Goal: Task Accomplishment & Management: Complete application form

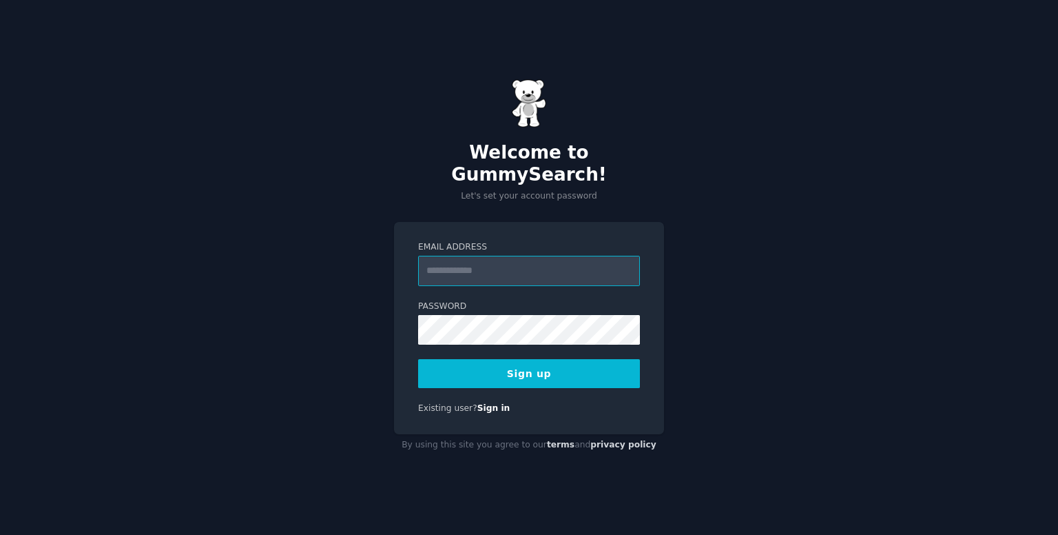
click at [504, 265] on input "Email Address" at bounding box center [529, 271] width 222 height 30
drag, startPoint x: 504, startPoint y: 265, endPoint x: 445, endPoint y: 257, distance: 59.1
click at [445, 257] on input "Email Address" at bounding box center [529, 271] width 222 height 30
type input "**********"
click at [568, 375] on button "Sign up" at bounding box center [529, 373] width 222 height 29
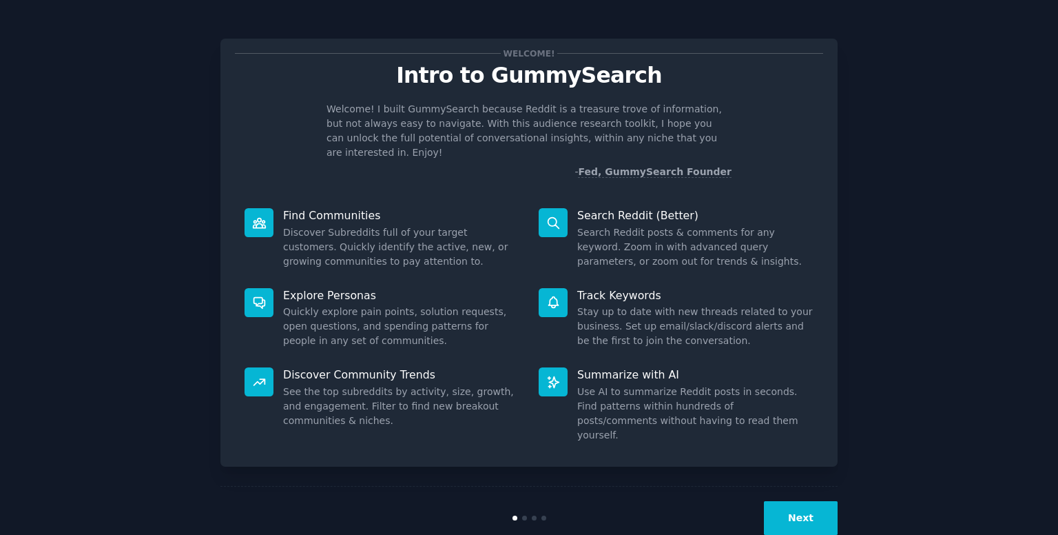
click at [802, 501] on button "Next" at bounding box center [801, 518] width 74 height 34
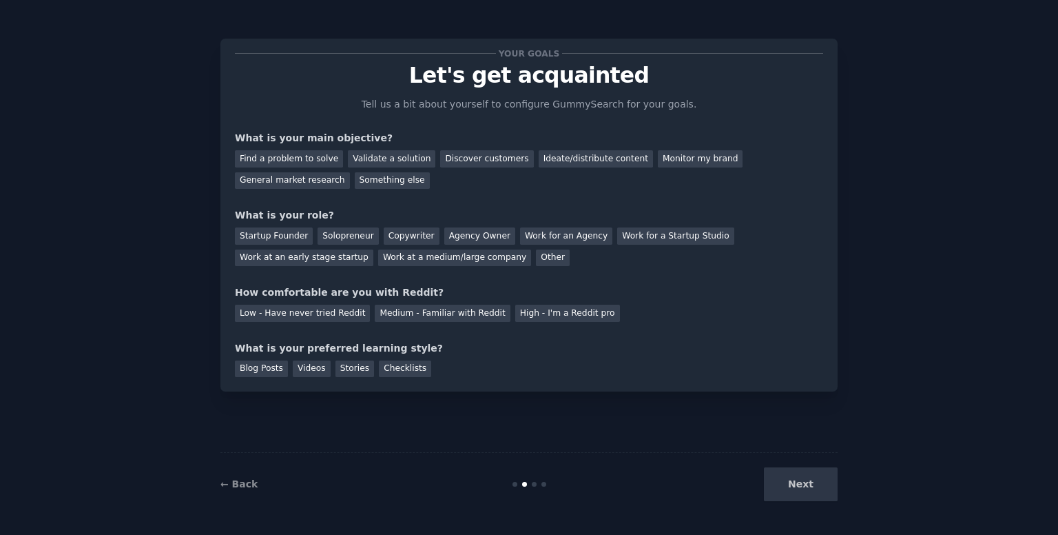
click at [389, 191] on div "Your goals Let's get acquainted Tell us a bit about yourself to configure Gummy…" at bounding box center [529, 215] width 588 height 324
click at [468, 166] on div "Discover customers" at bounding box center [486, 158] width 93 height 17
click at [550, 152] on div "Ideate/distribute content" at bounding box center [596, 158] width 114 height 17
click at [323, 233] on div "Solopreneur" at bounding box center [348, 235] width 61 height 17
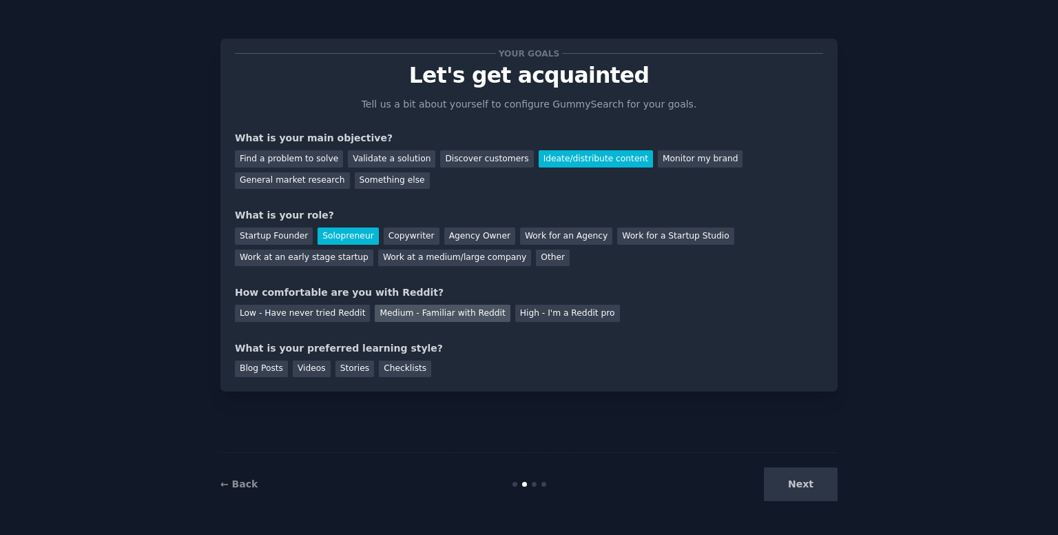
click at [446, 306] on div "Medium - Familiar with Reddit" at bounding box center [442, 313] width 135 height 17
click at [312, 367] on div "Videos" at bounding box center [312, 368] width 38 height 17
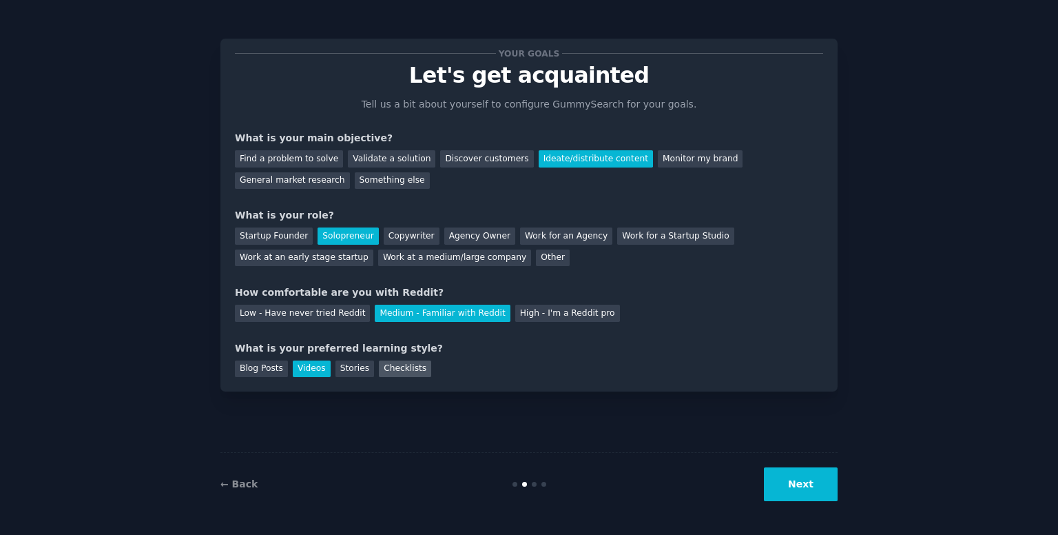
click at [379, 367] on div "Checklists" at bounding box center [405, 368] width 52 height 17
click at [336, 369] on div "Stories" at bounding box center [355, 368] width 39 height 17
click at [810, 489] on button "Next" at bounding box center [801, 484] width 74 height 34
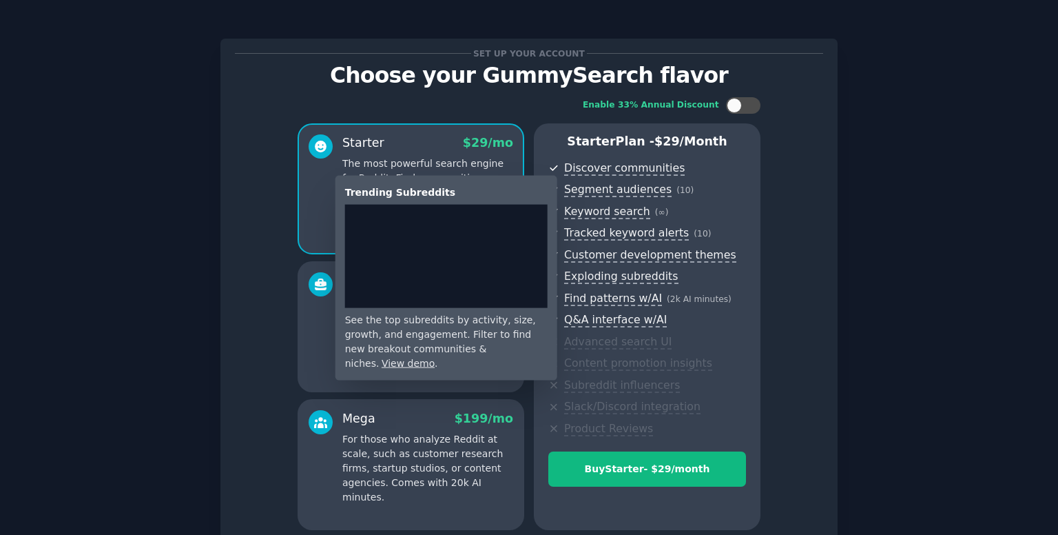
scroll to position [125, 0]
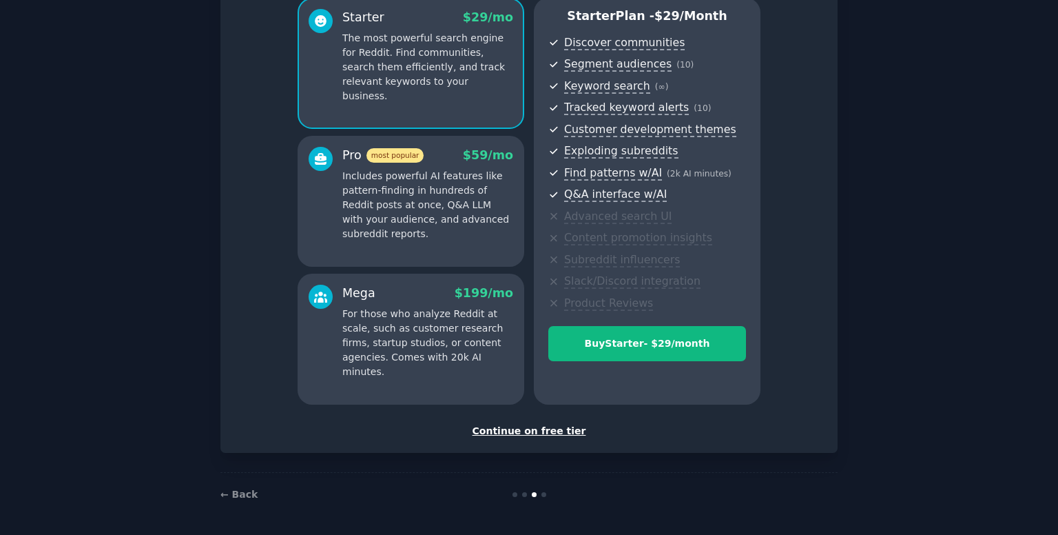
click at [548, 430] on div "Continue on free tier" at bounding box center [529, 431] width 588 height 14
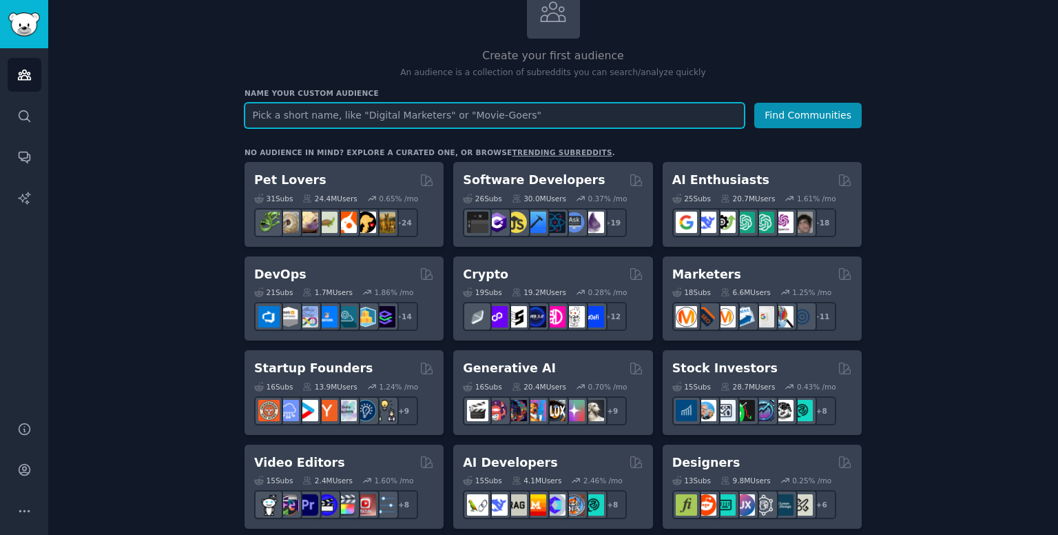
scroll to position [103, 0]
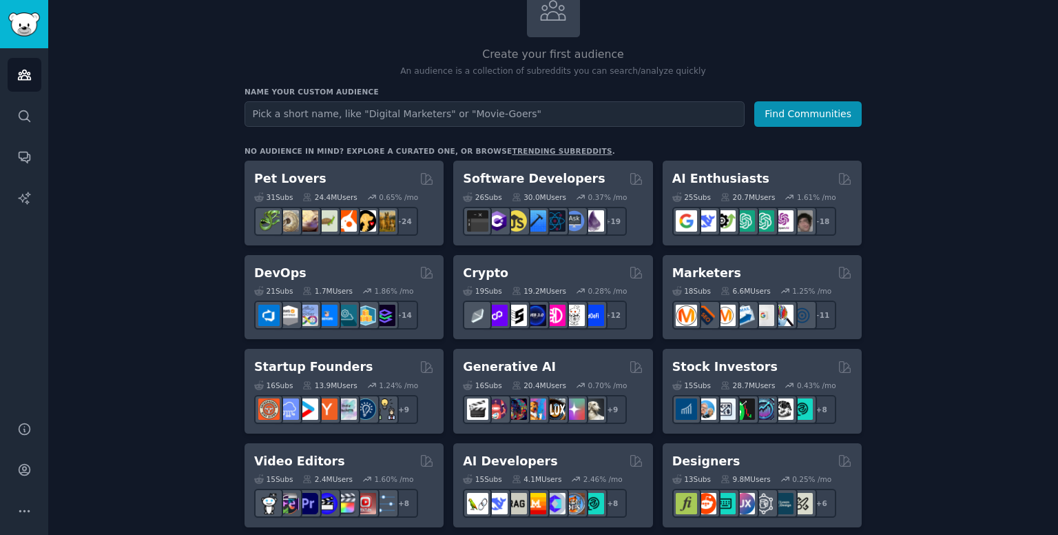
click at [25, 134] on div "Audiences Search Conversations AI Reports" at bounding box center [24, 226] width 48 height 356
click at [23, 125] on link "Search" at bounding box center [25, 116] width 34 height 34
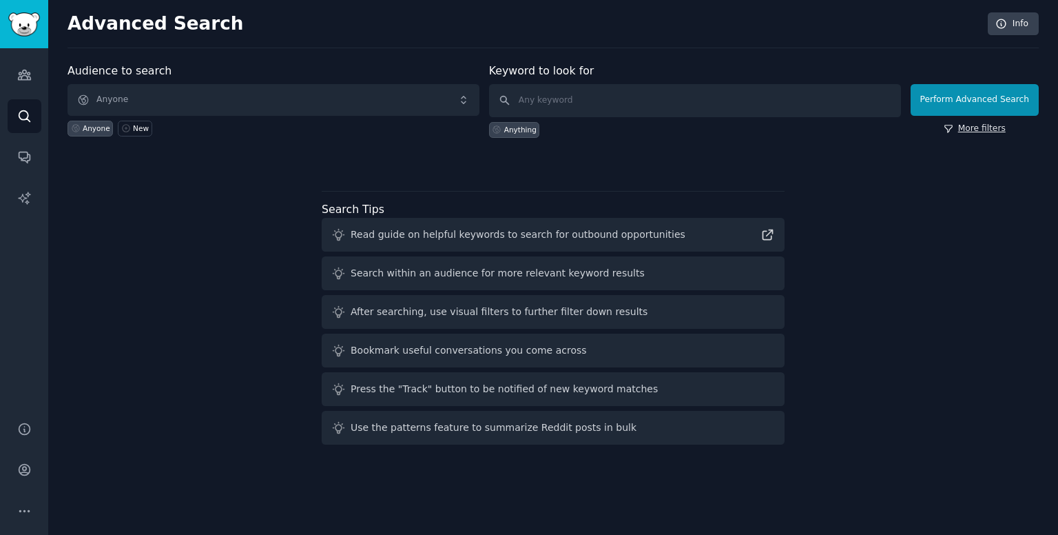
click at [998, 130] on link "More filters" at bounding box center [975, 129] width 62 height 12
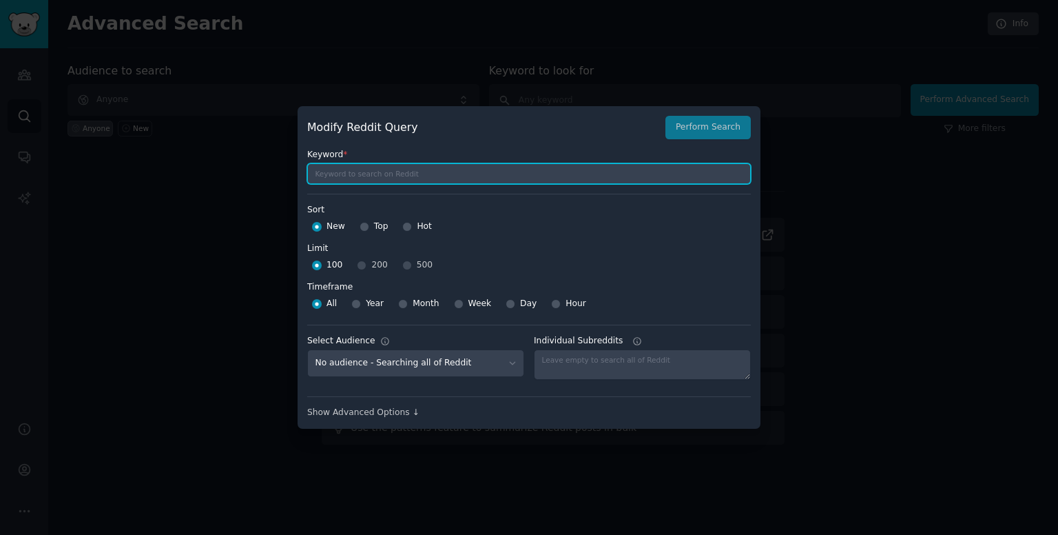
click at [453, 174] on input "text" at bounding box center [529, 173] width 444 height 21
type input "value investing"
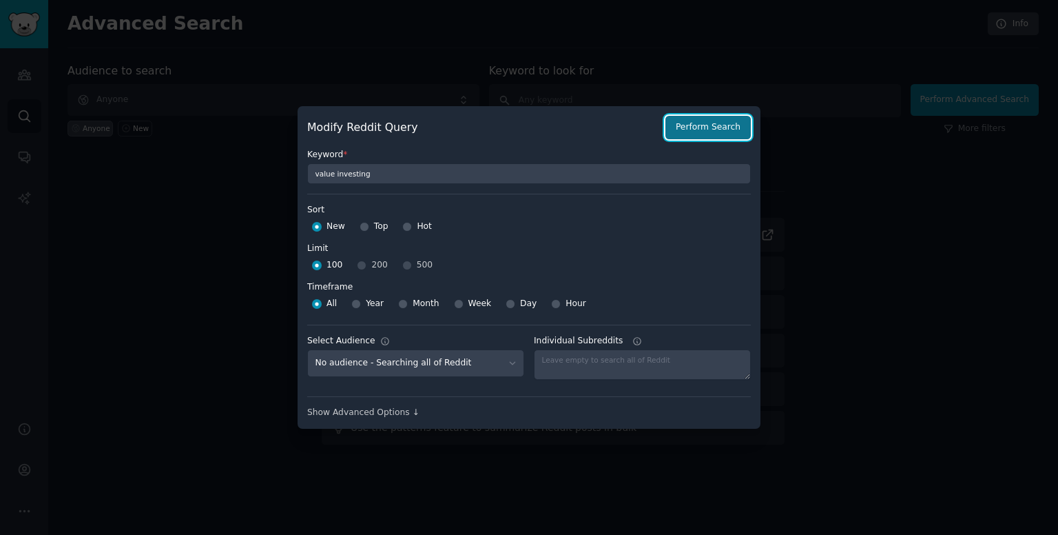
click at [711, 130] on button "Perform Search" at bounding box center [708, 127] width 85 height 23
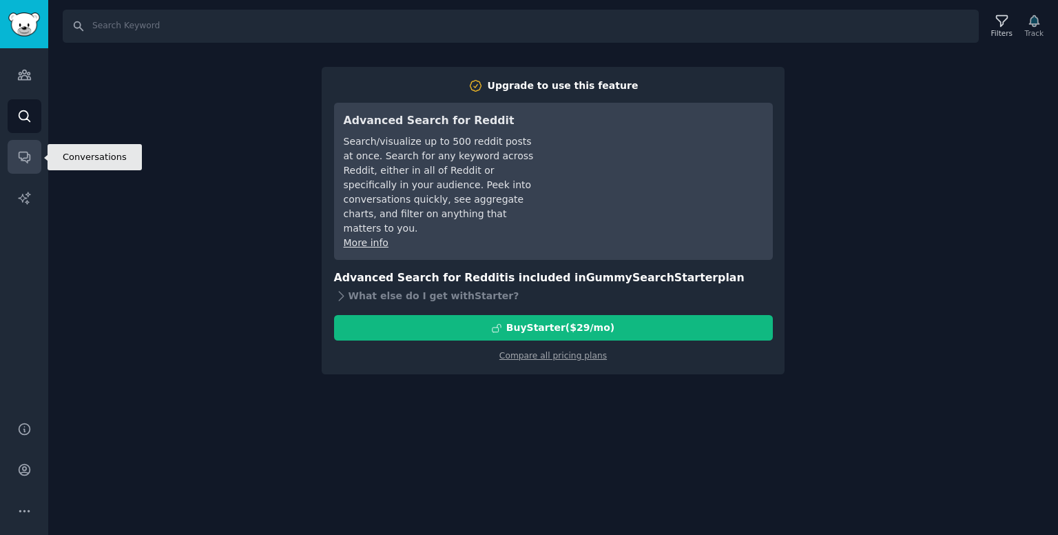
click at [23, 152] on icon "Sidebar" at bounding box center [24, 157] width 11 height 11
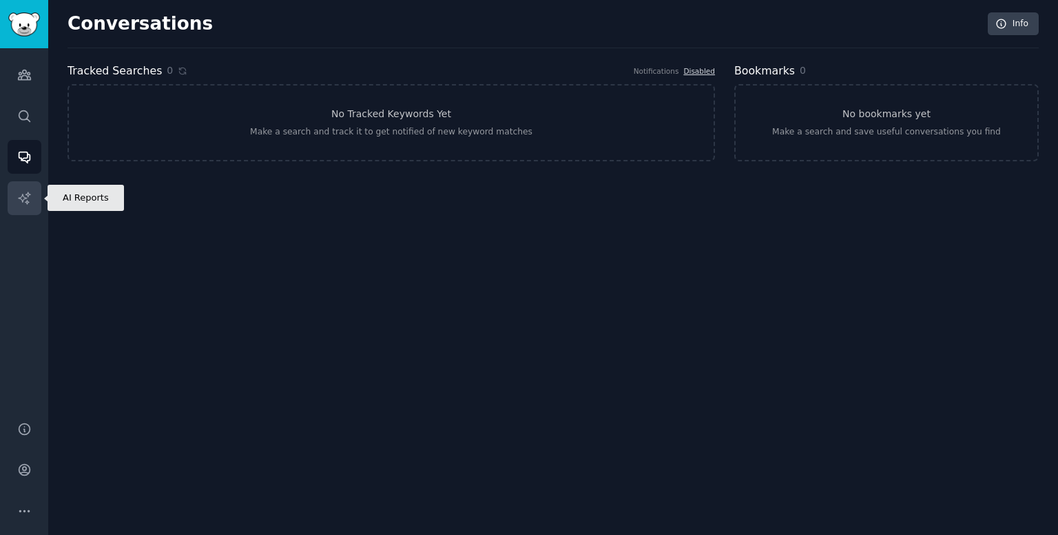
click at [24, 207] on link "AI Reports" at bounding box center [25, 198] width 34 height 34
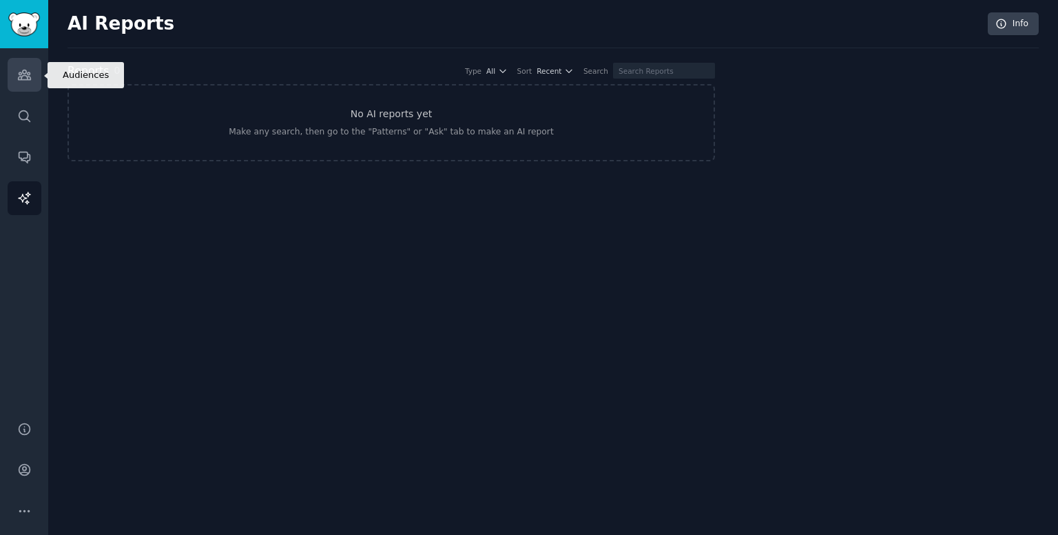
click at [22, 81] on icon "Sidebar" at bounding box center [24, 75] width 14 height 14
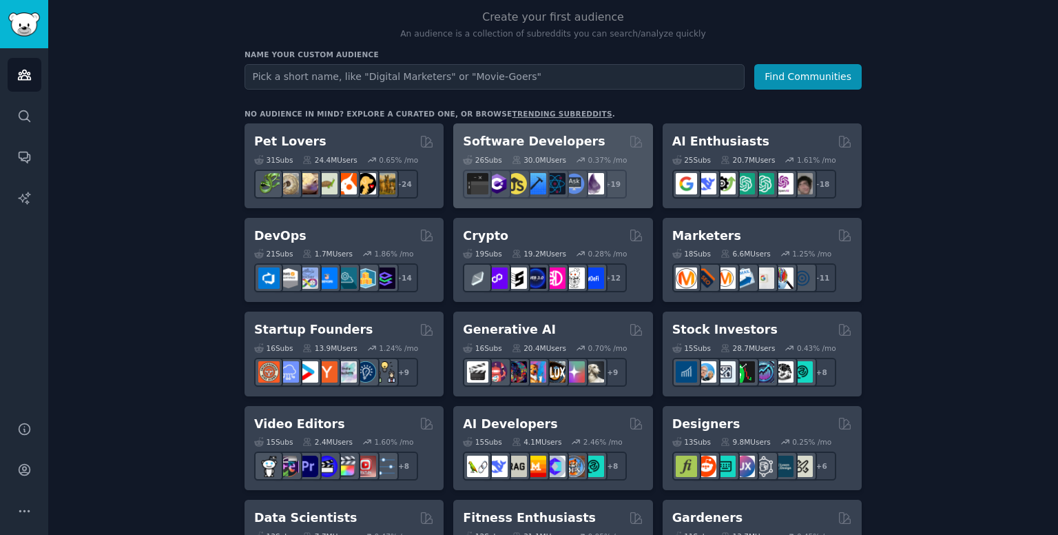
scroll to position [83, 0]
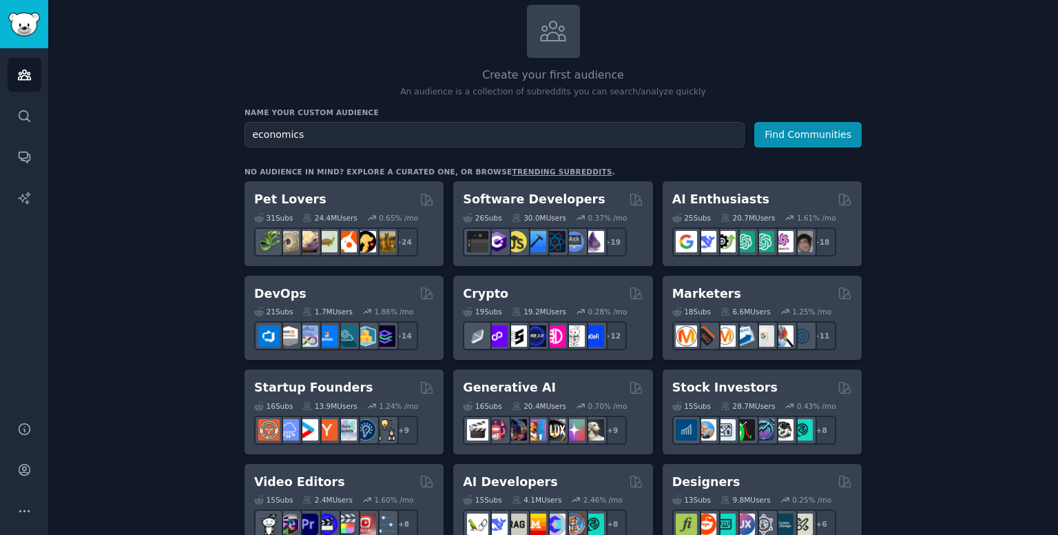
type input "economics"
click at [754, 122] on button "Find Communities" at bounding box center [807, 134] width 107 height 25
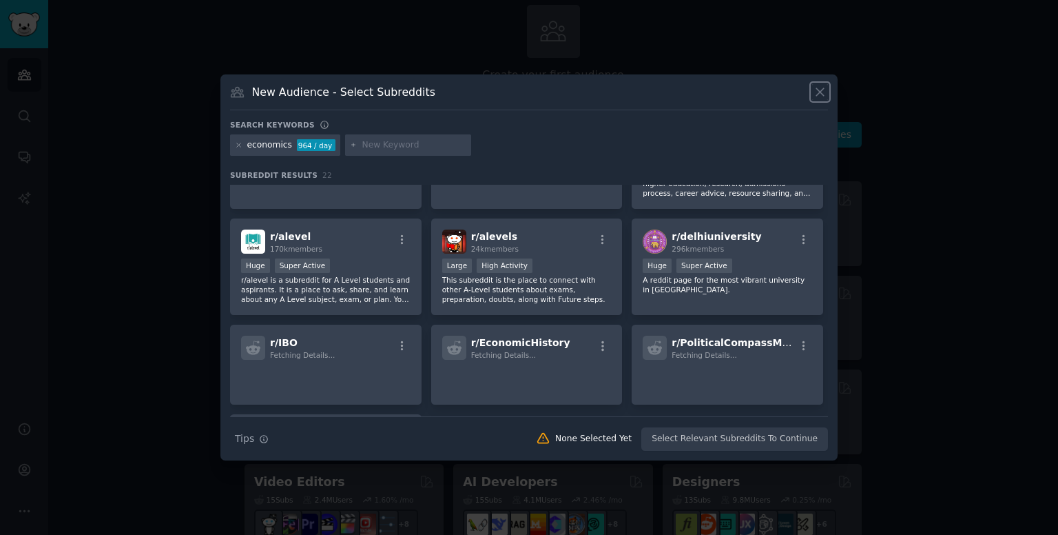
scroll to position [501, 0]
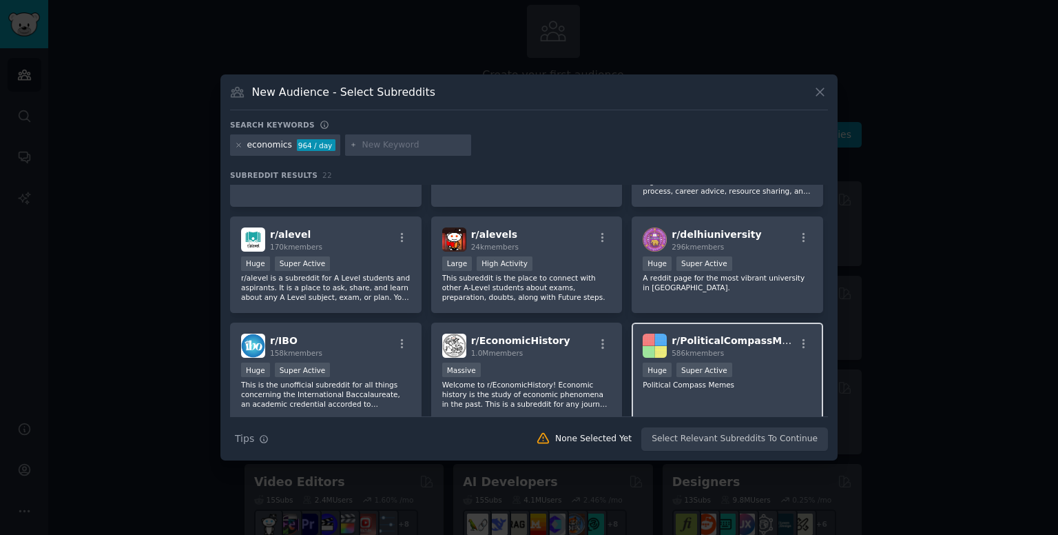
click at [722, 353] on div "586k members" at bounding box center [733, 353] width 123 height 10
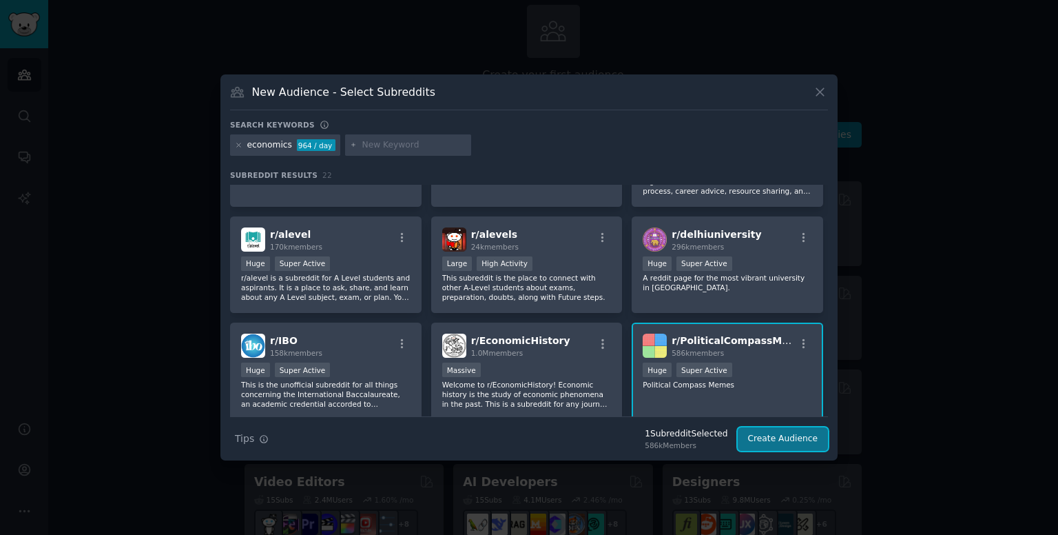
click at [785, 434] on button "Create Audience" at bounding box center [783, 438] width 91 height 23
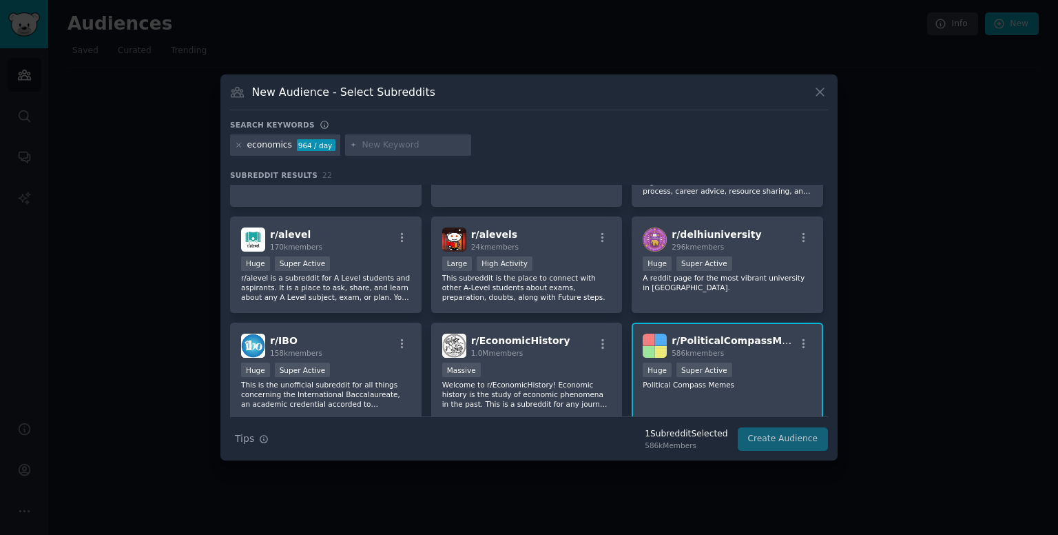
scroll to position [0, 0]
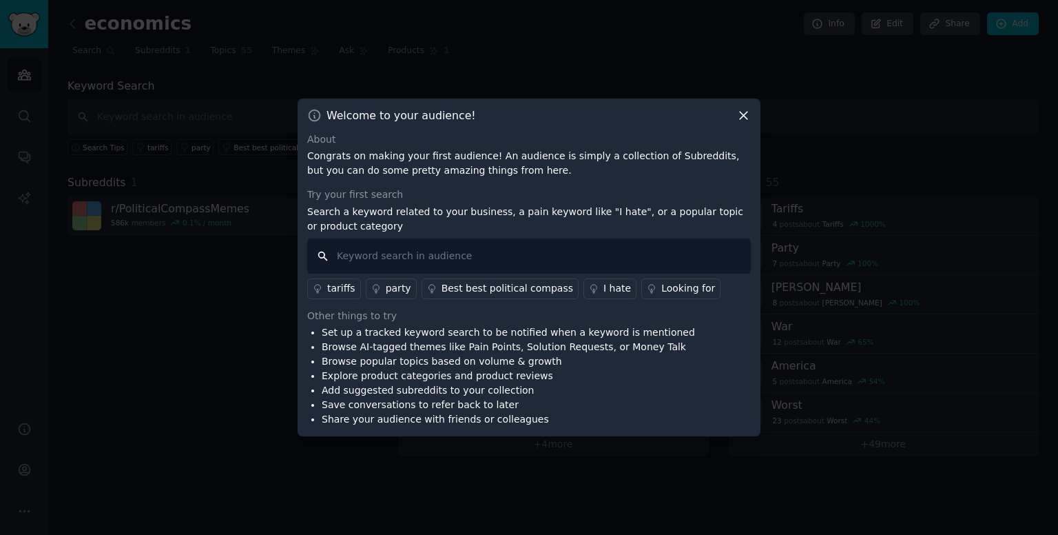
click at [626, 252] on input "text" at bounding box center [529, 255] width 444 height 35
type input "i hate"
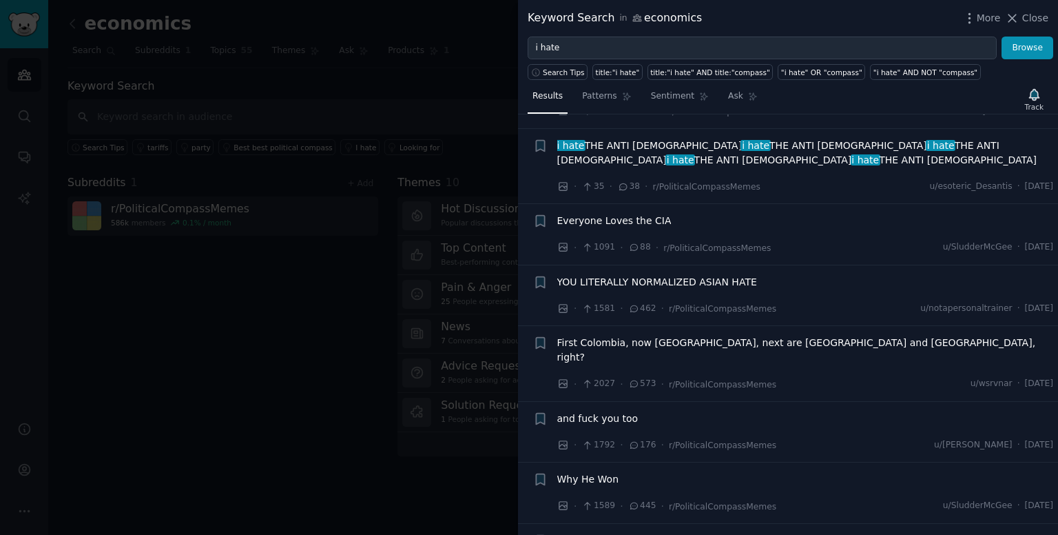
scroll to position [1499, 0]
click at [354, 123] on div at bounding box center [529, 267] width 1058 height 535
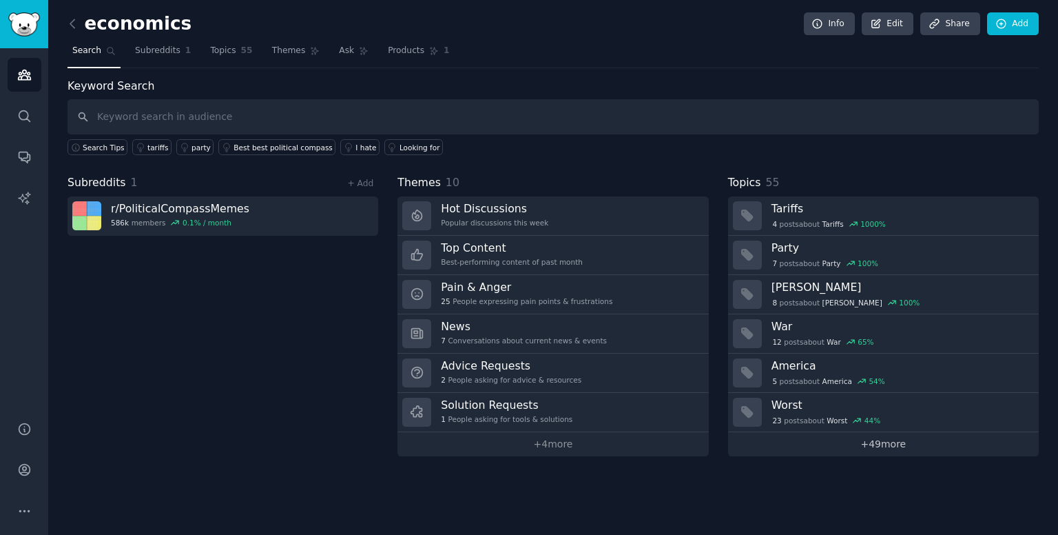
click at [842, 440] on link "+ 49 more" at bounding box center [883, 444] width 311 height 24
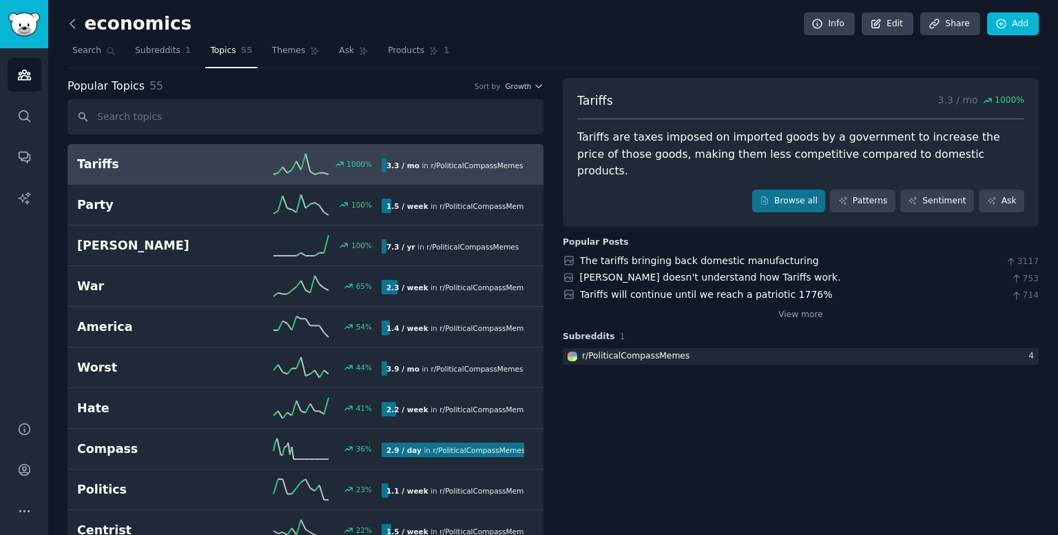
click at [76, 19] on icon at bounding box center [72, 24] width 14 height 14
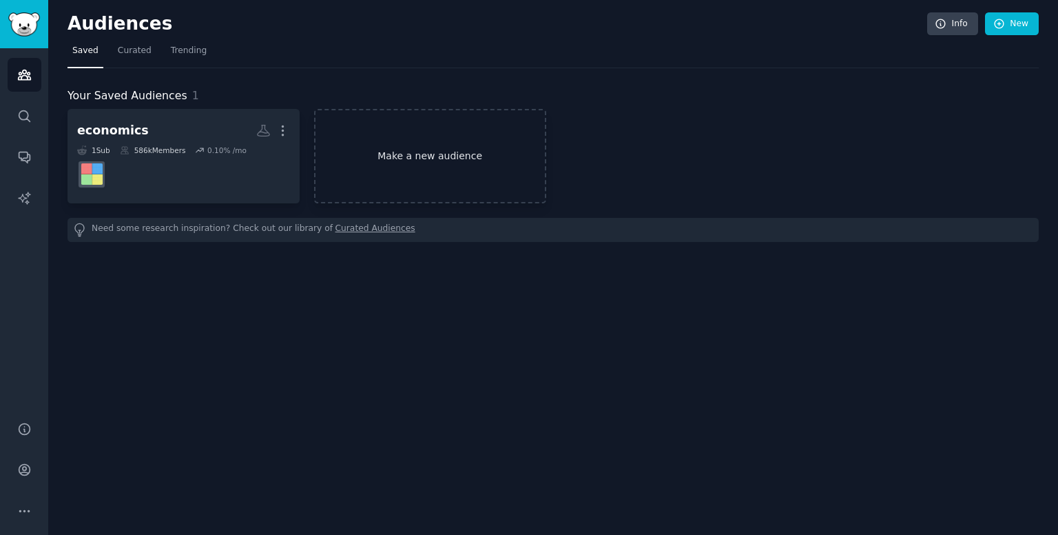
click at [426, 160] on link "Make a new audience" at bounding box center [430, 156] width 232 height 94
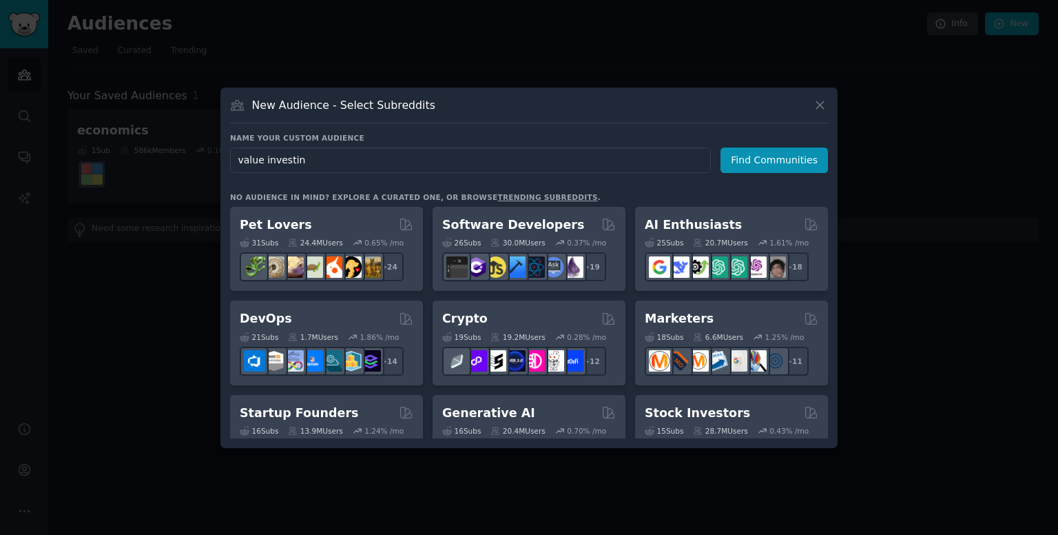
type input "value investing"
click button "Find Communities" at bounding box center [774, 159] width 107 height 25
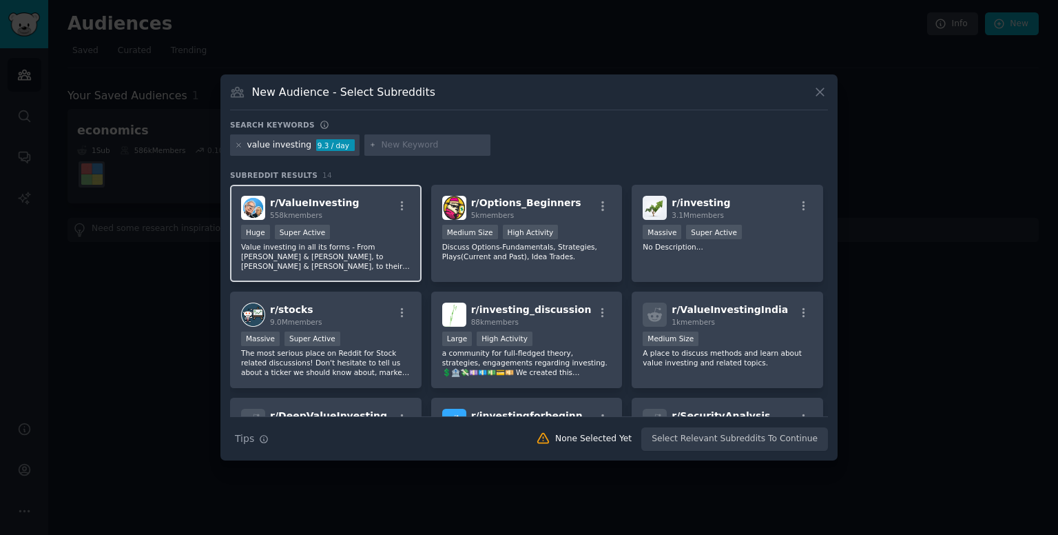
click at [346, 207] on div "r/ ValueInvesting 558k members" at bounding box center [325, 208] width 169 height 24
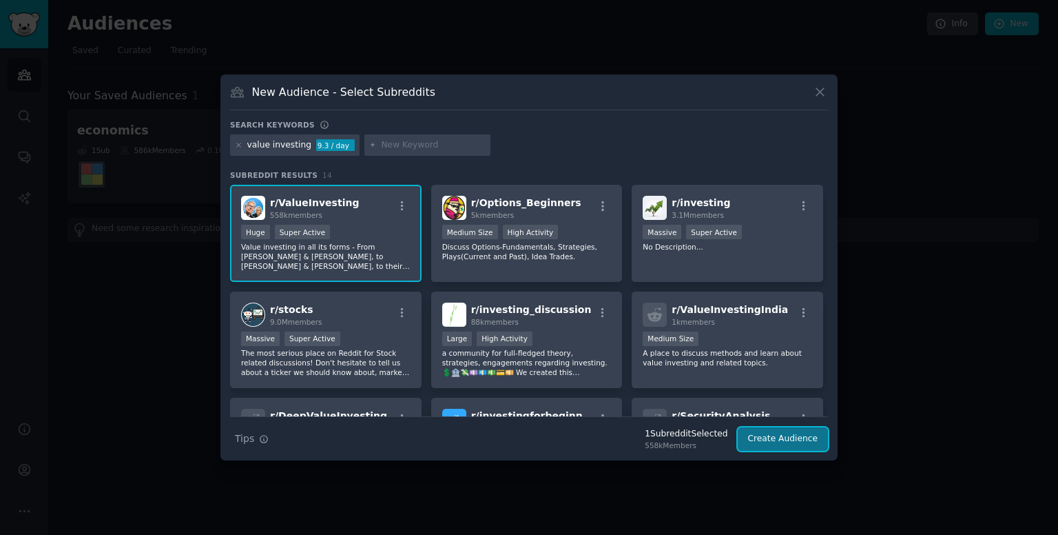
click at [802, 440] on button "Create Audience" at bounding box center [783, 438] width 91 height 23
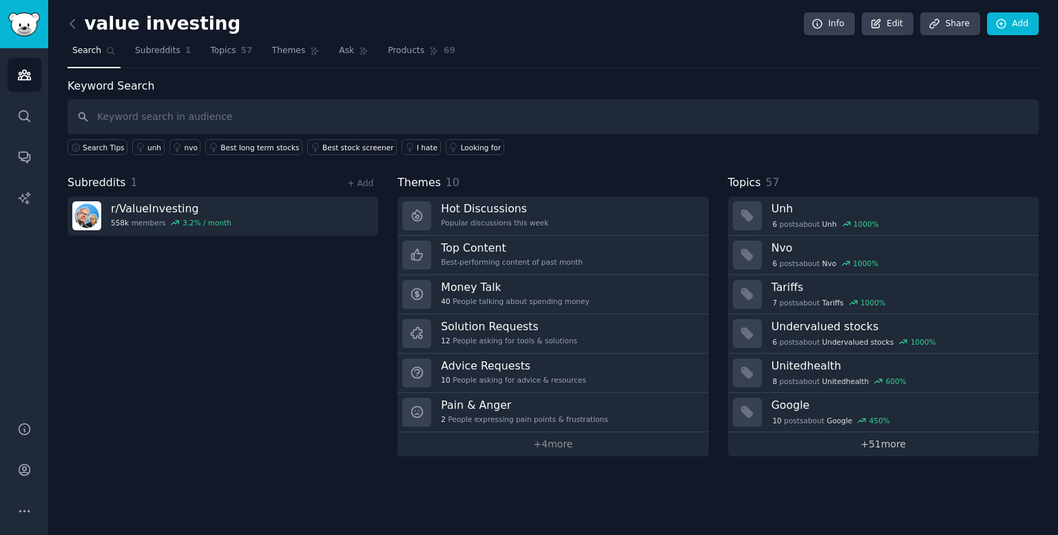
click at [868, 446] on link "+ 51 more" at bounding box center [883, 444] width 311 height 24
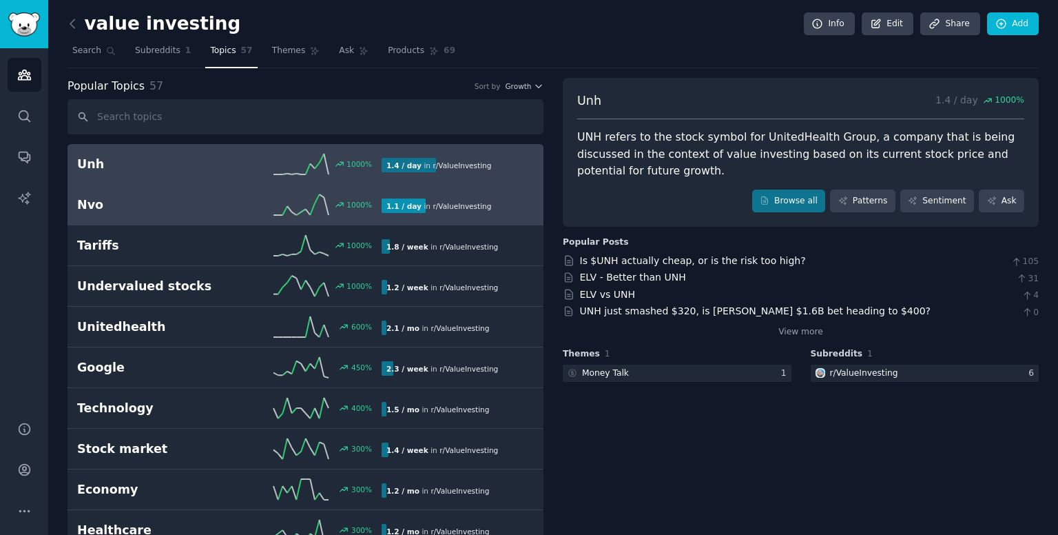
click at [265, 198] on div "1000 %" at bounding box center [305, 204] width 152 height 21
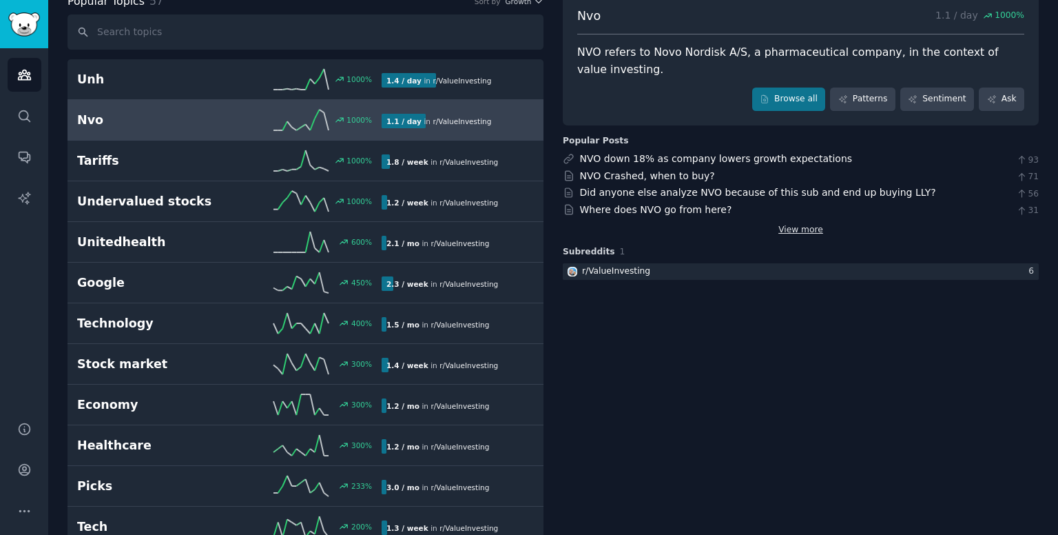
scroll to position [76, 0]
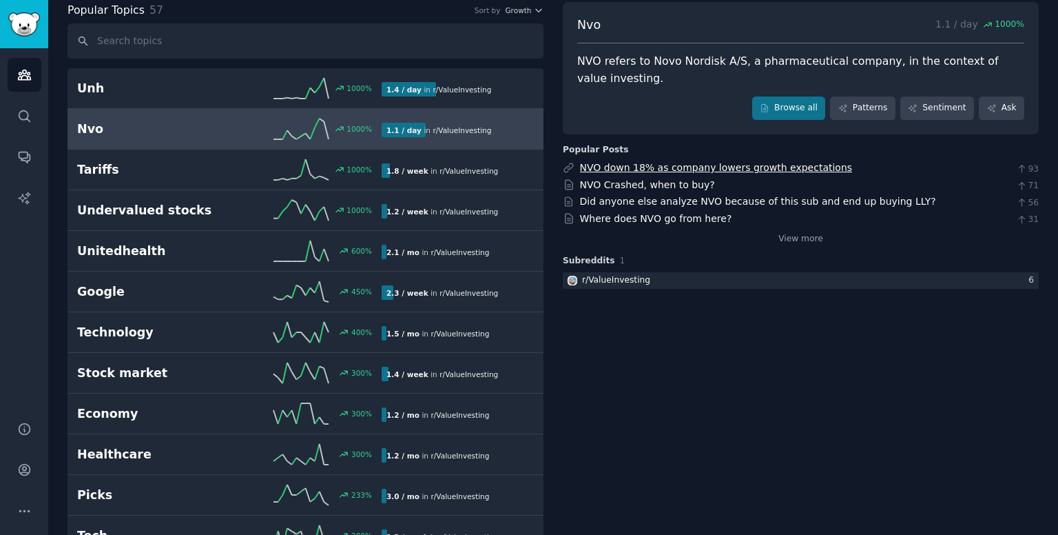
click at [711, 171] on link "NVO down 18% as company lowers growth expectations" at bounding box center [716, 167] width 273 height 11
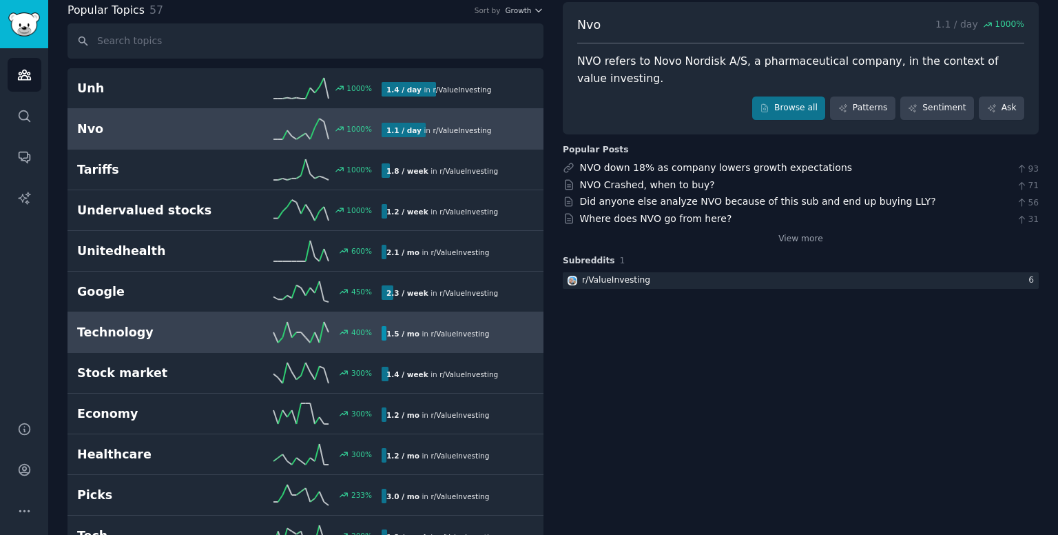
scroll to position [0, 0]
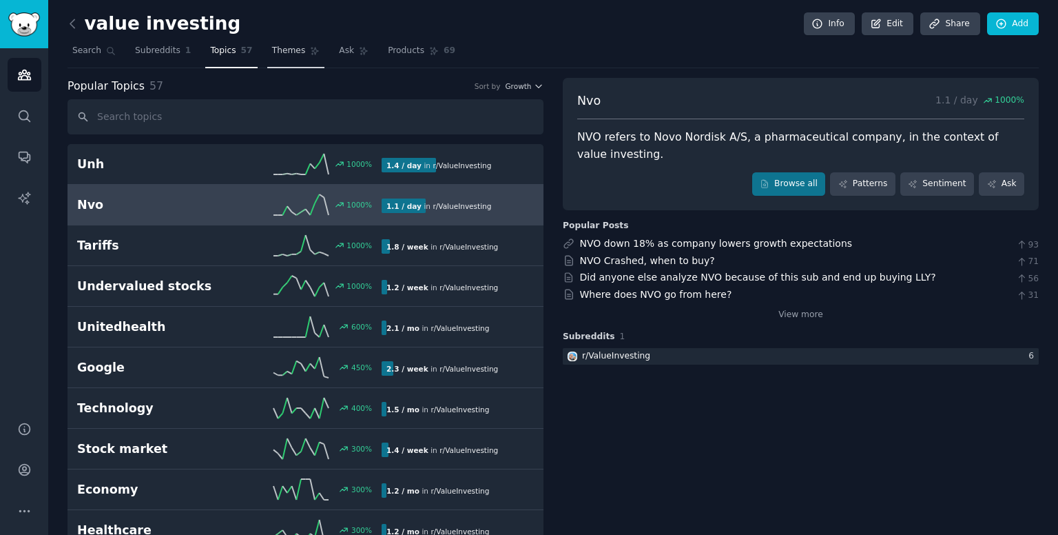
click at [288, 53] on span "Themes" at bounding box center [289, 51] width 34 height 12
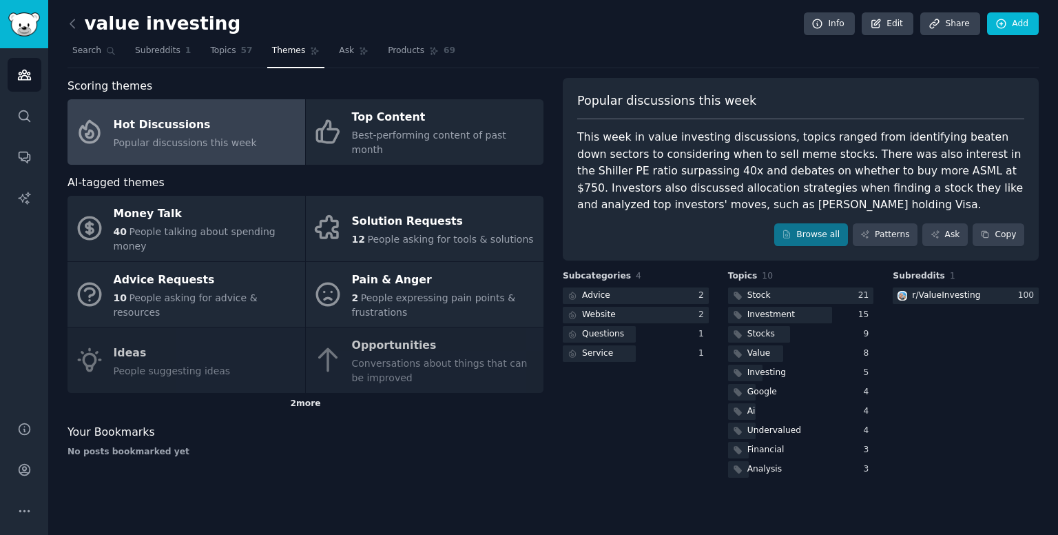
click at [305, 393] on div "2 more" at bounding box center [306, 404] width 476 height 22
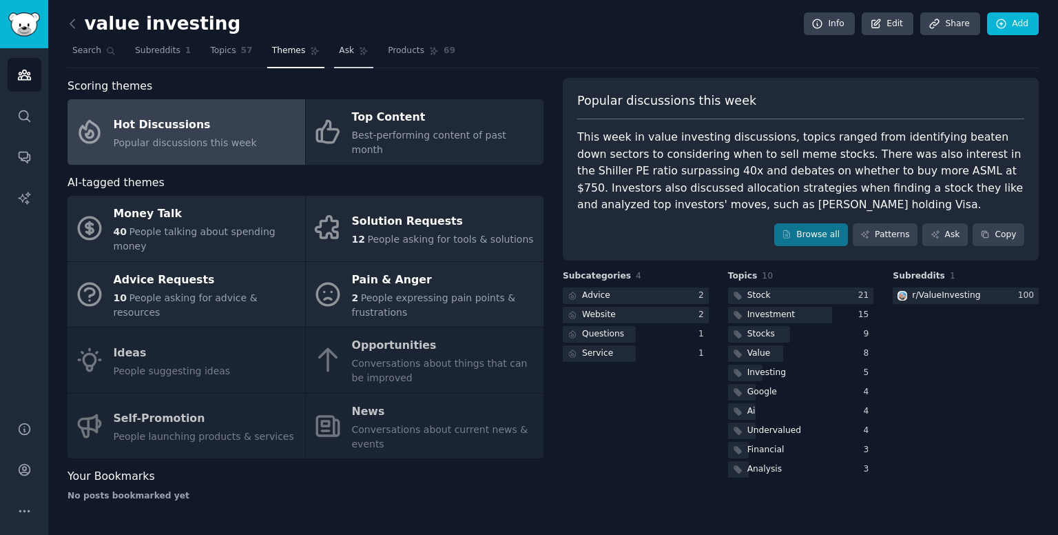
click at [338, 64] on link "Ask" at bounding box center [353, 54] width 39 height 28
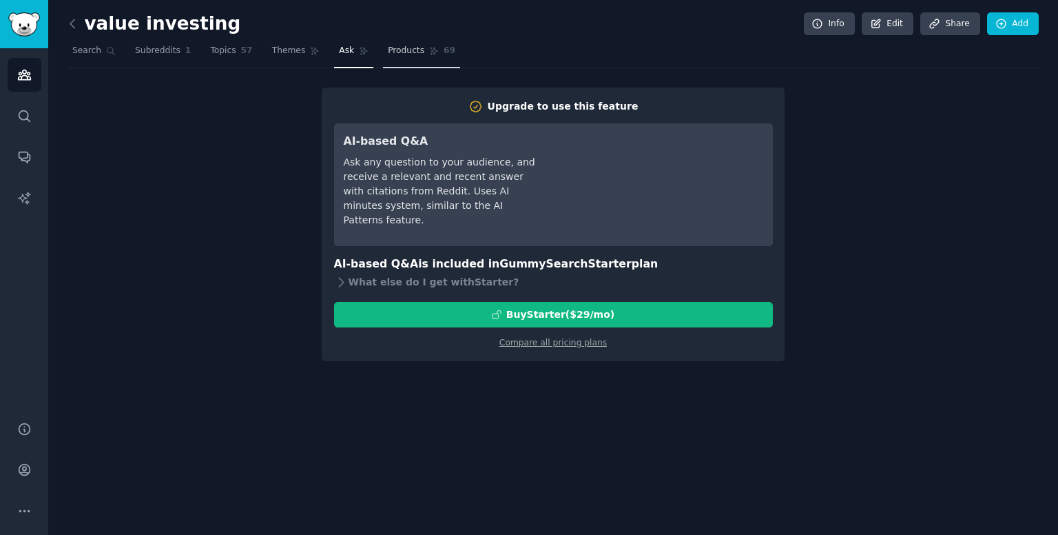
click at [409, 40] on link "Products 69" at bounding box center [421, 54] width 77 height 28
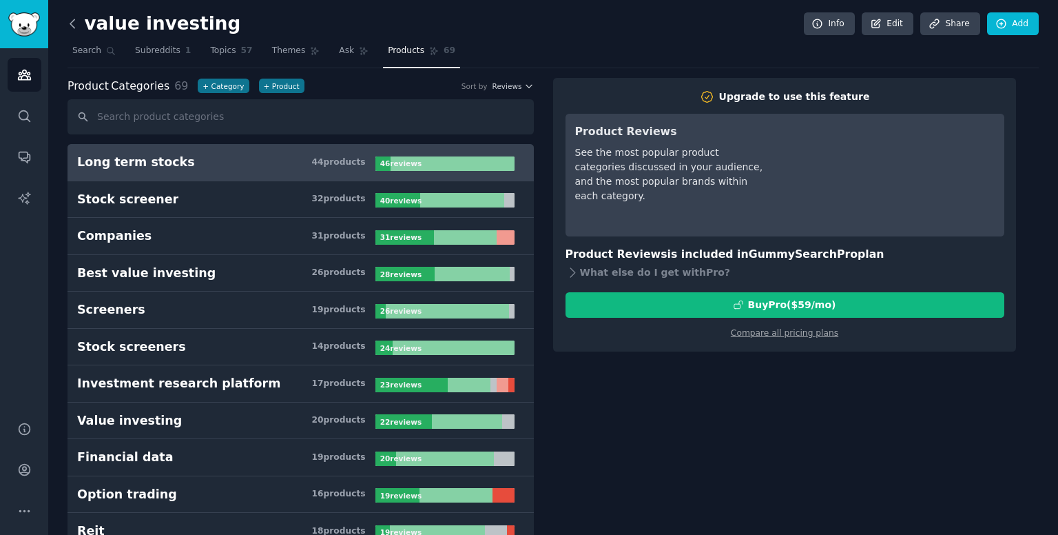
click at [70, 17] on icon at bounding box center [72, 24] width 14 height 14
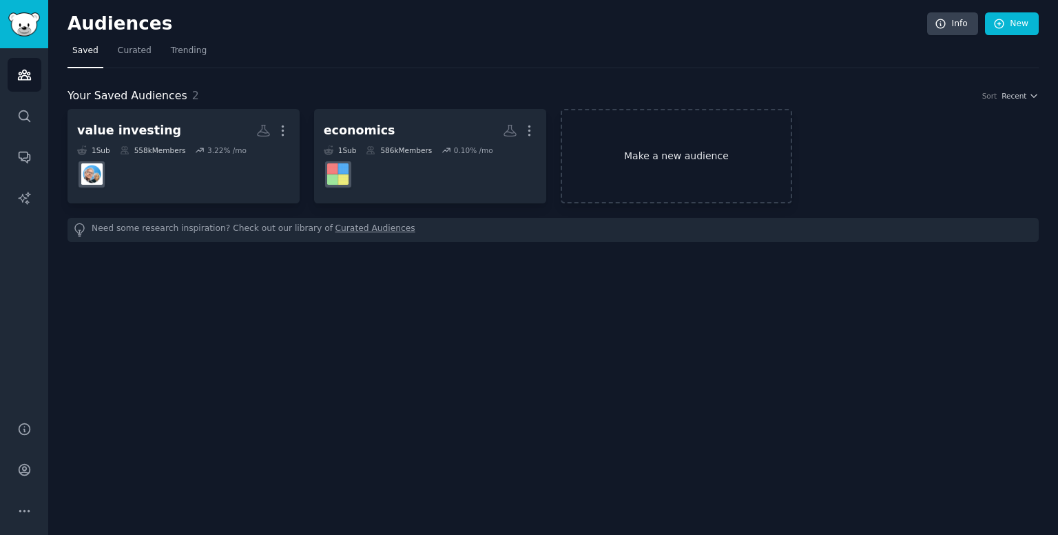
click at [666, 177] on link "Make a new audience" at bounding box center [677, 156] width 232 height 94
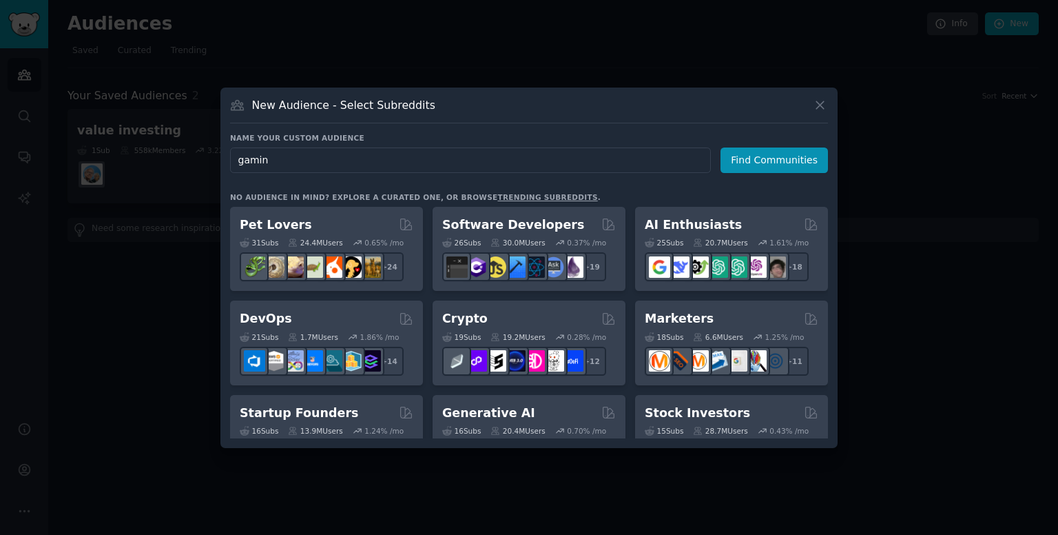
type input "gaming"
click button "Find Communities" at bounding box center [774, 159] width 107 height 25
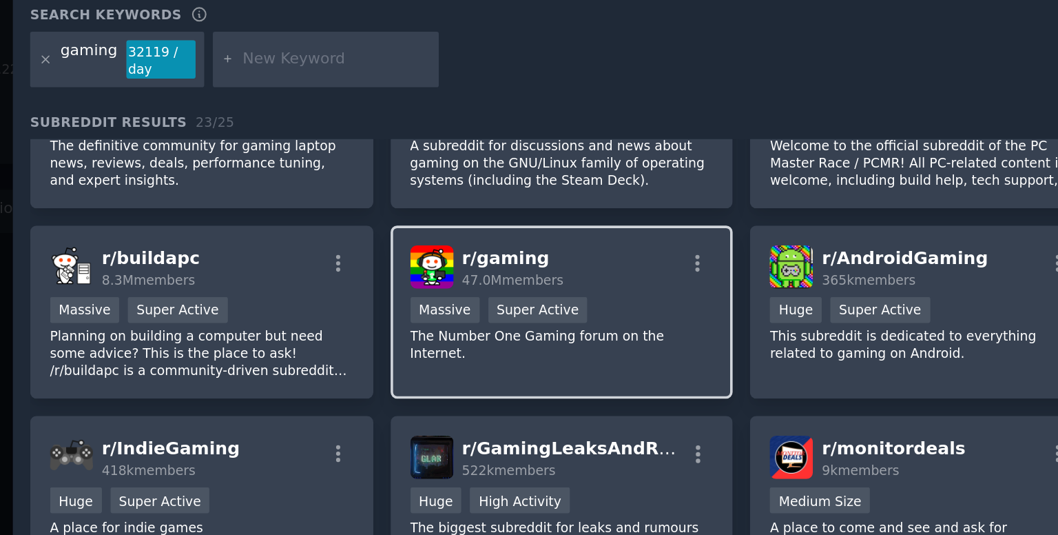
scroll to position [59, 0]
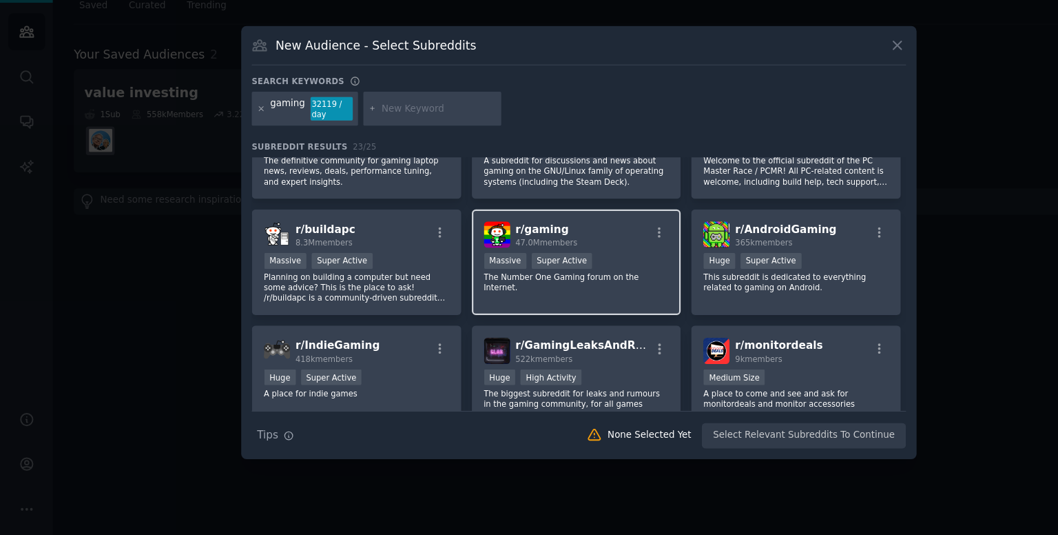
click at [511, 264] on span "47.0M members" at bounding box center [499, 267] width 56 height 8
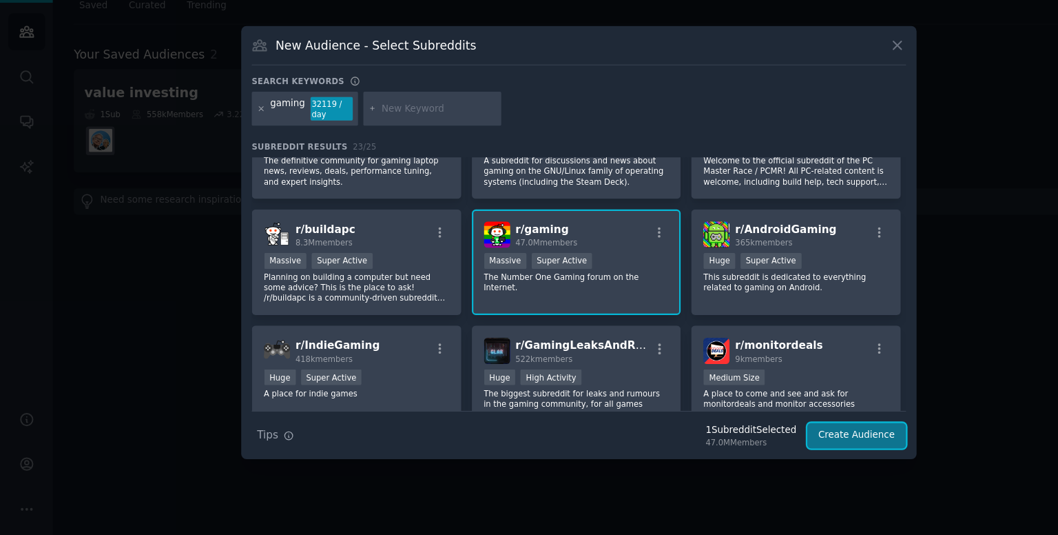
click at [773, 444] on button "Create Audience" at bounding box center [783, 443] width 91 height 23
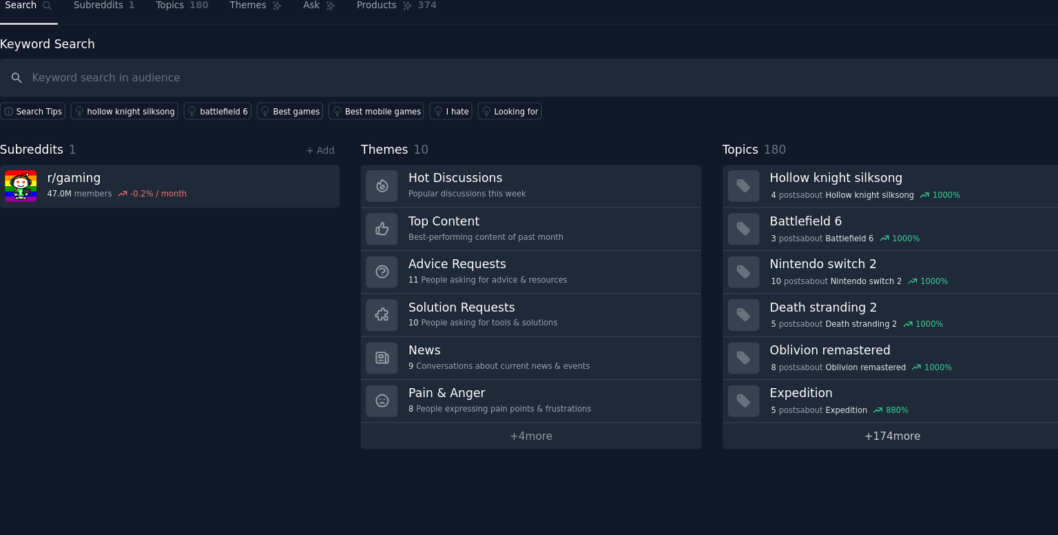
click at [877, 440] on link "+ 174 more" at bounding box center [883, 444] width 311 height 24
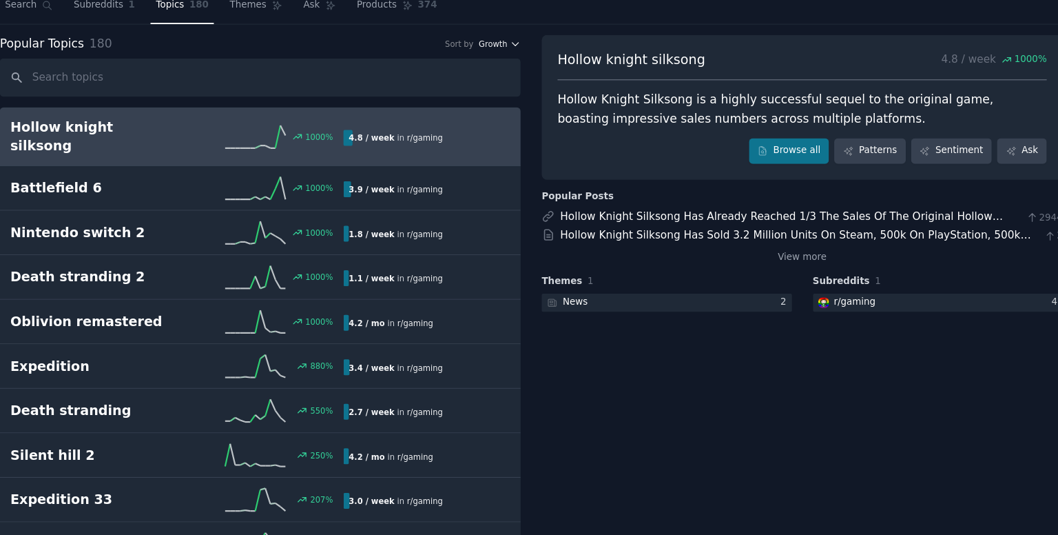
click at [522, 84] on span "Growth" at bounding box center [518, 86] width 26 height 10
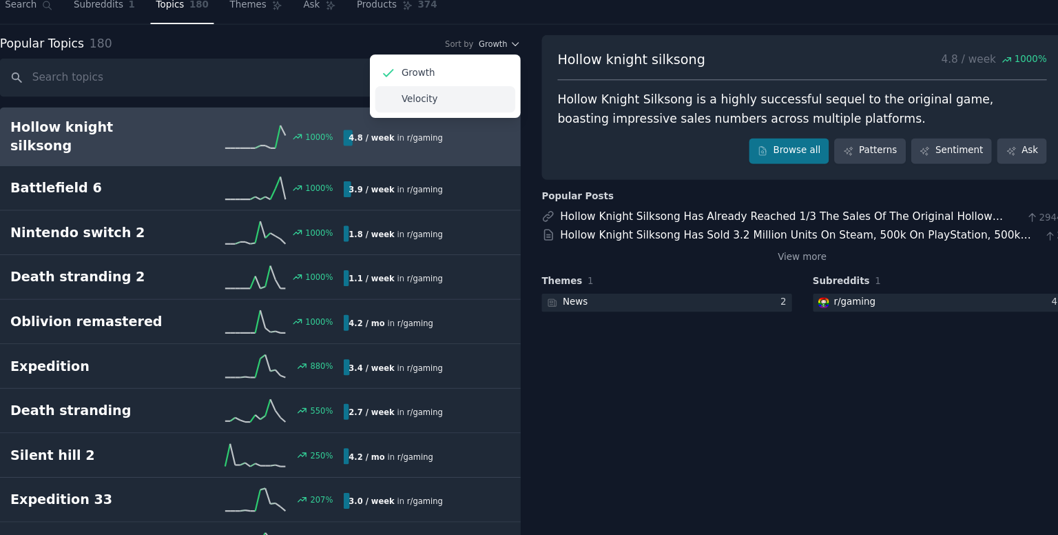
click at [484, 136] on div "Velocity" at bounding box center [475, 137] width 128 height 24
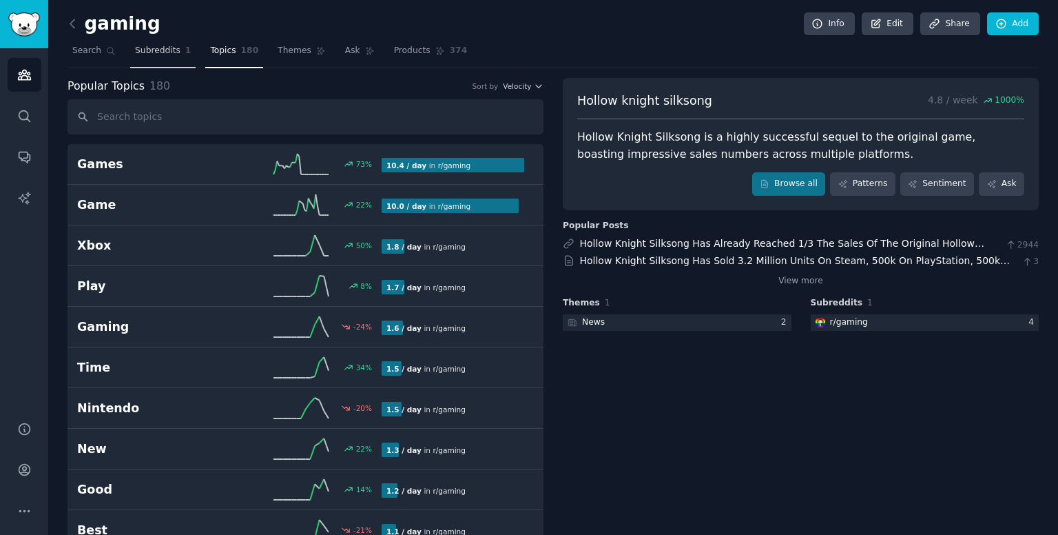
click at [152, 51] on span "Subreddits" at bounding box center [157, 51] width 45 height 12
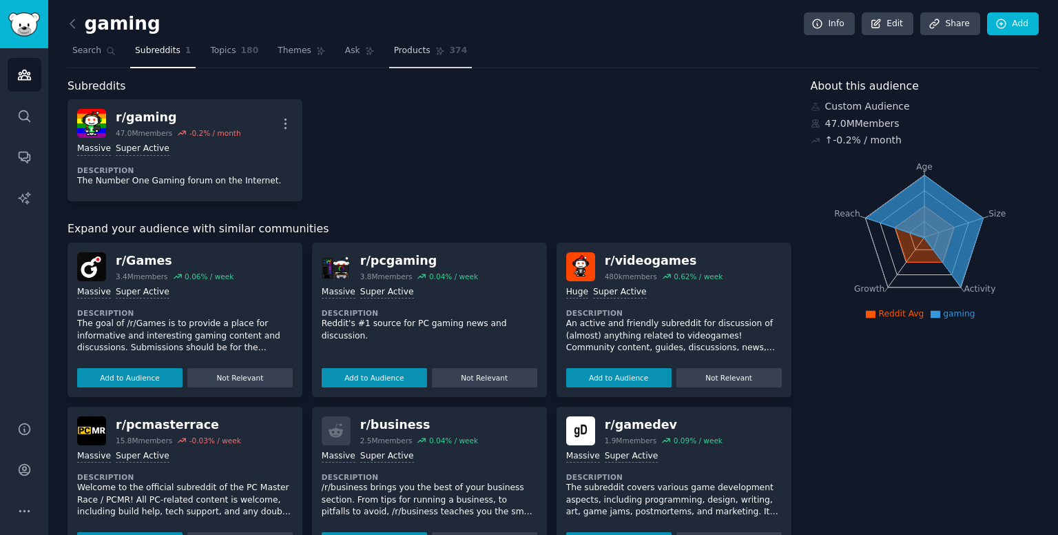
click at [411, 51] on link "Products 374" at bounding box center [430, 54] width 83 height 28
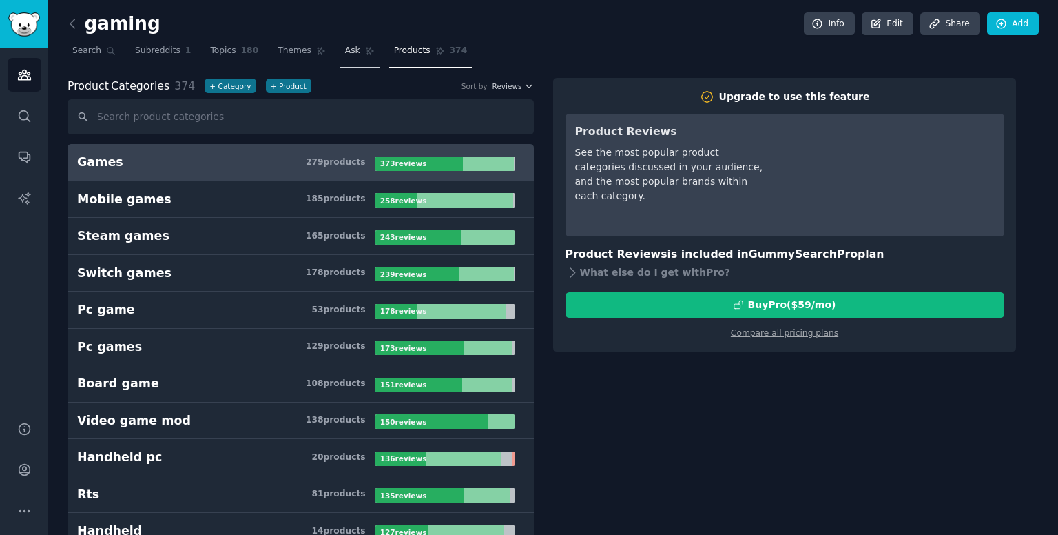
click at [345, 46] on span "Ask" at bounding box center [352, 51] width 15 height 12
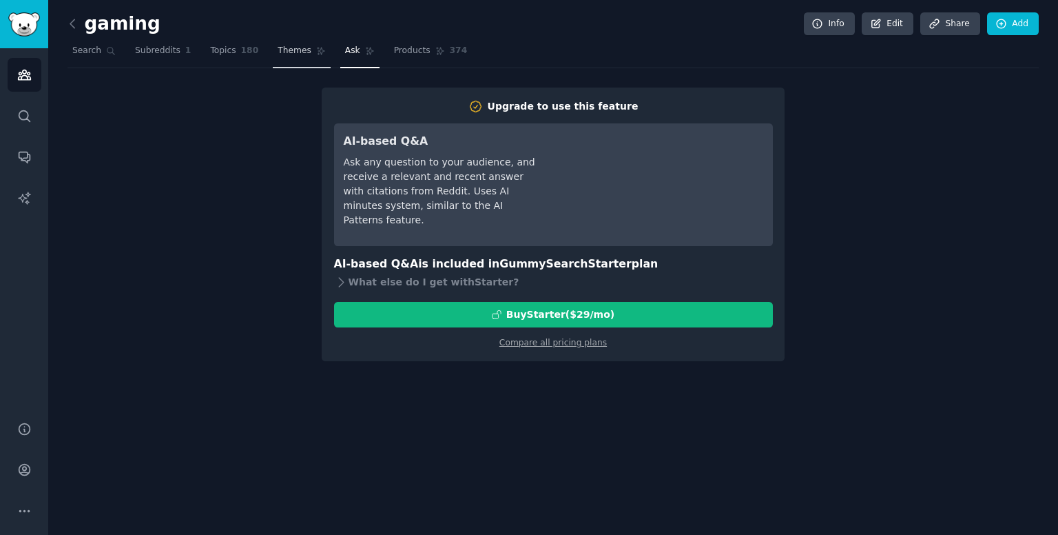
click at [316, 47] on icon at bounding box center [321, 51] width 10 height 10
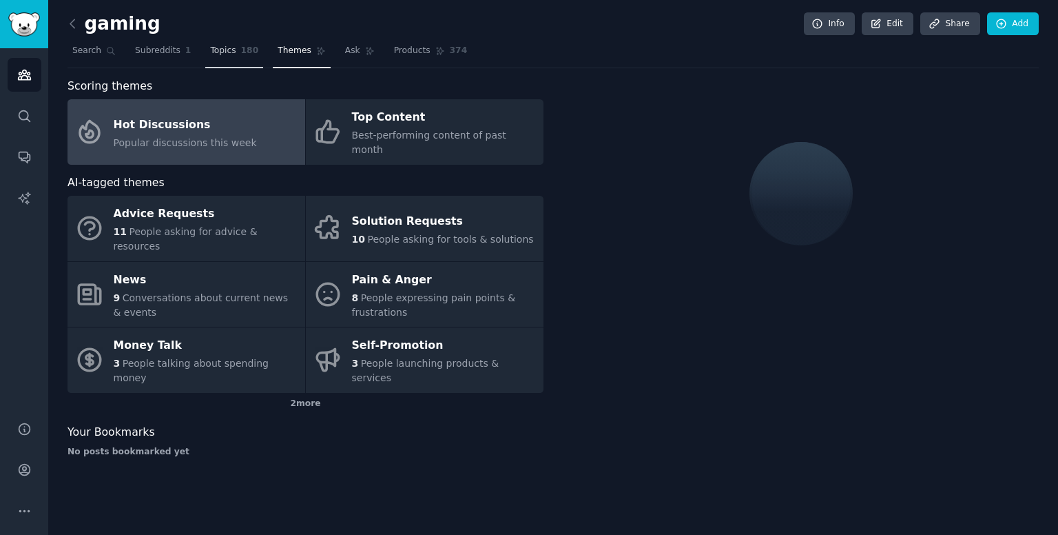
click at [246, 48] on link "Topics 180" at bounding box center [234, 54] width 58 height 28
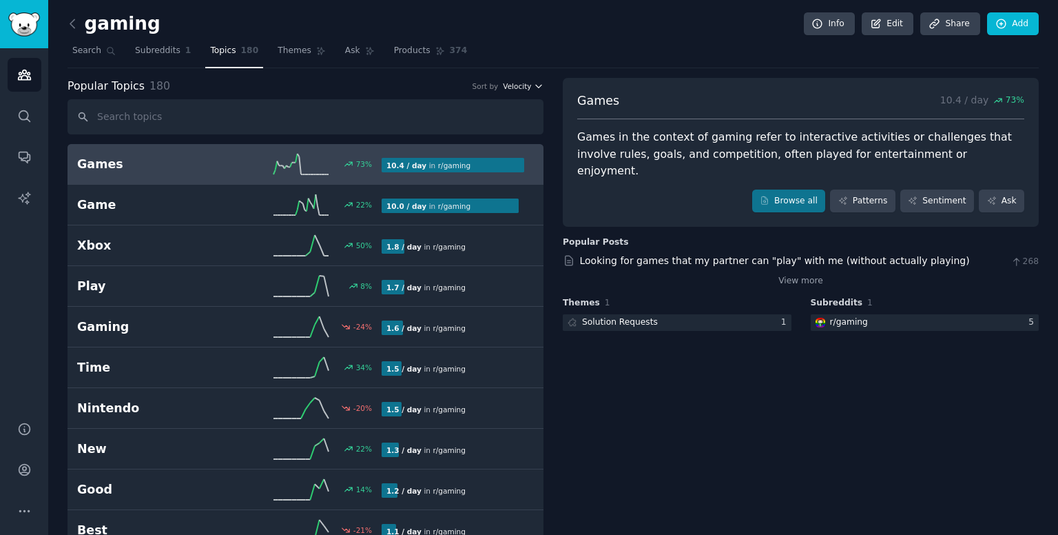
click at [526, 87] on span "Velocity" at bounding box center [517, 86] width 28 height 10
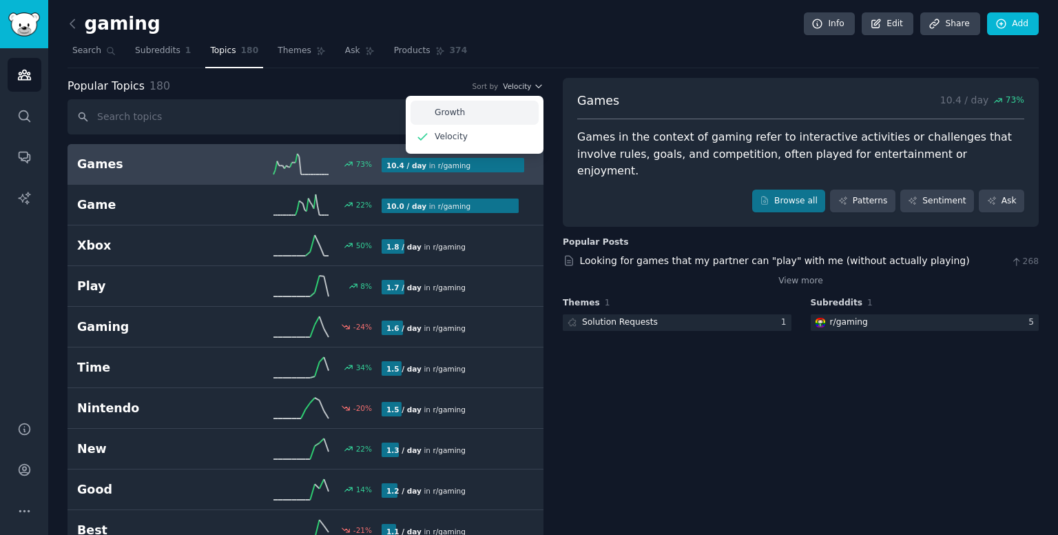
click at [502, 111] on div "Growth" at bounding box center [475, 113] width 128 height 24
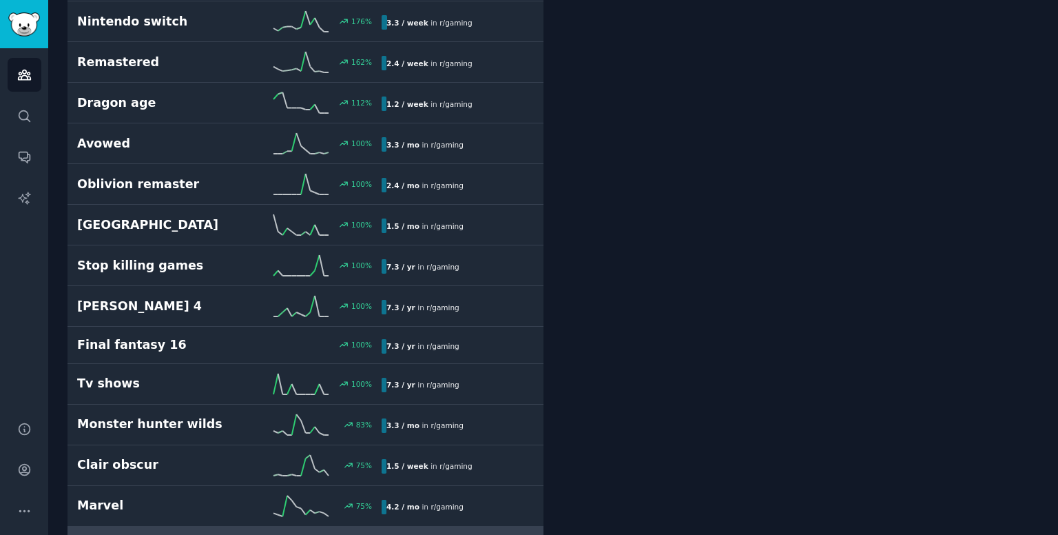
scroll to position [604, 0]
